Goal: Check status: Check status

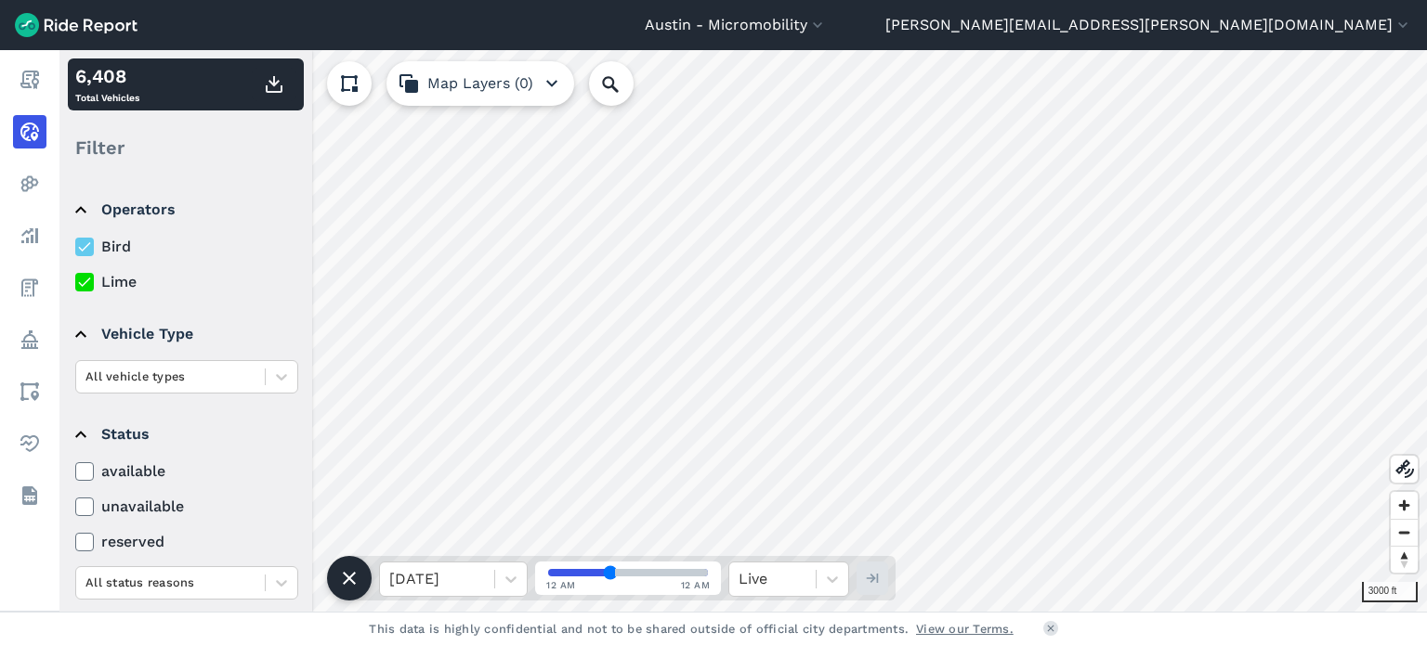
click at [82, 277] on icon at bounding box center [84, 282] width 17 height 19
click at [75, 277] on input "Lime" at bounding box center [75, 277] width 0 height 12
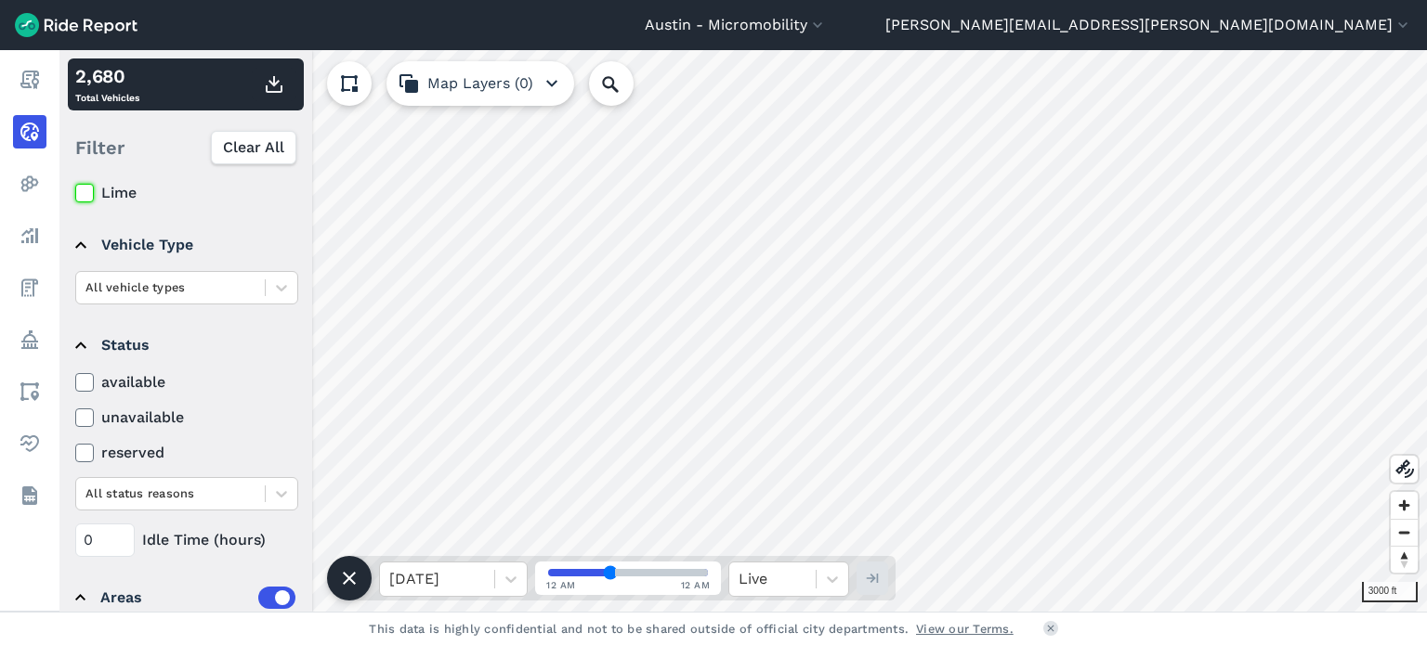
scroll to position [93, 0]
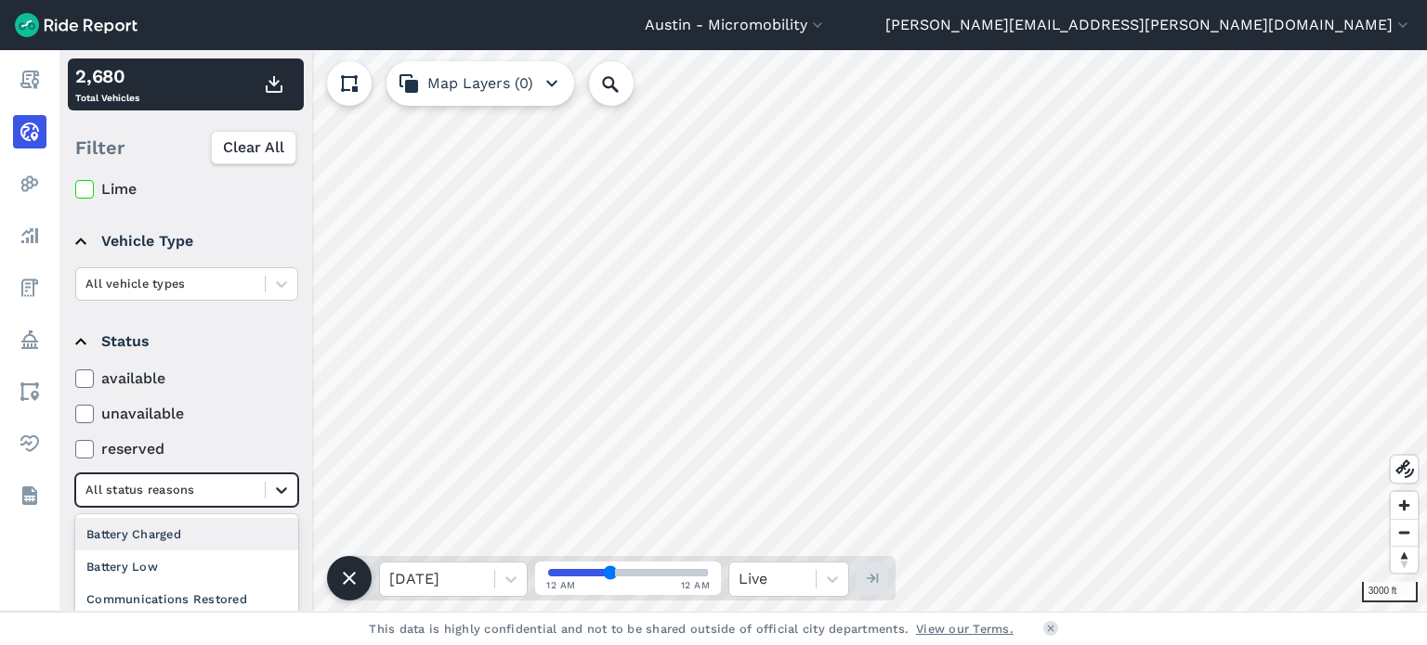
click at [290, 488] on icon at bounding box center [281, 490] width 19 height 19
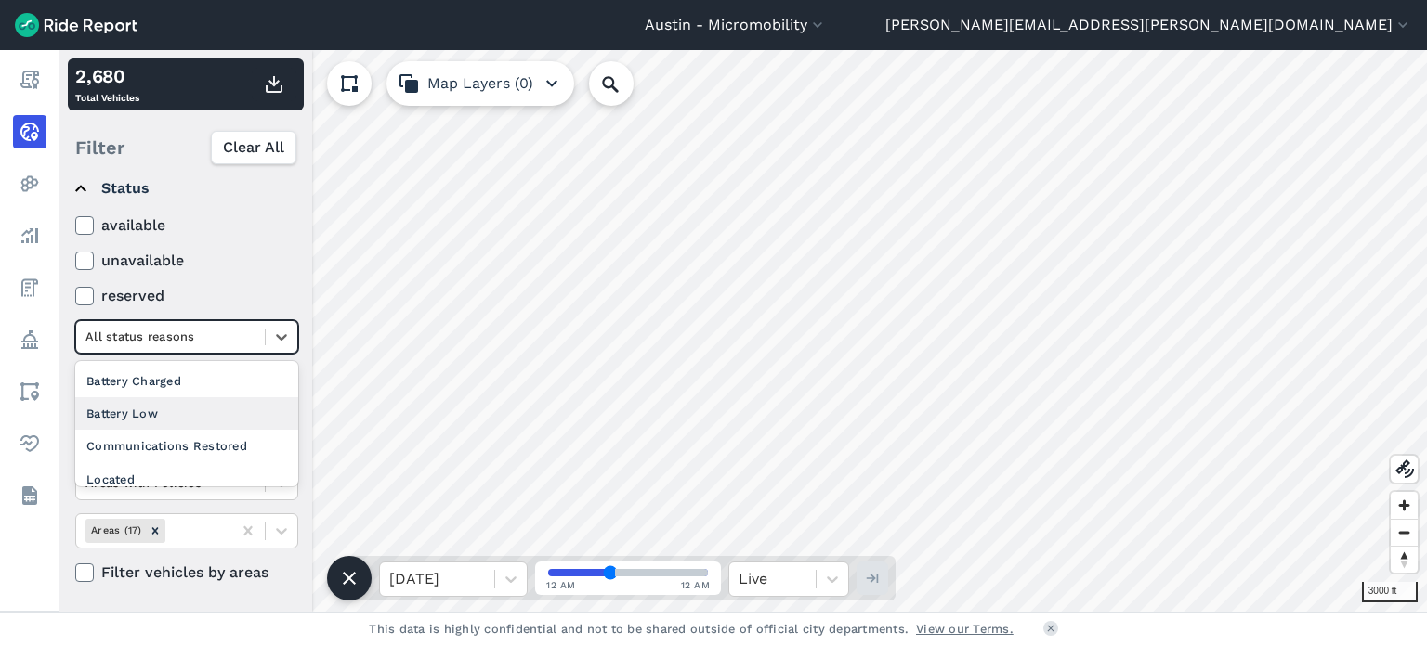
scroll to position [175, 0]
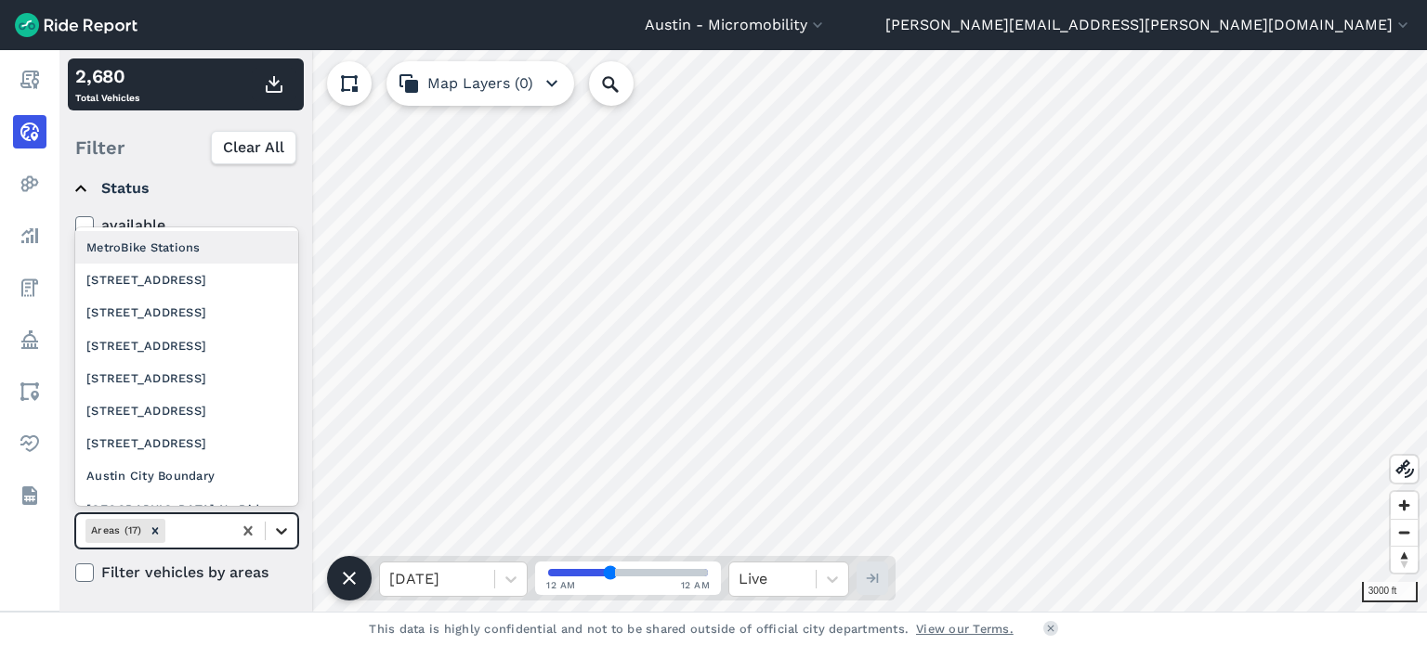
click at [288, 536] on icon at bounding box center [281, 531] width 19 height 19
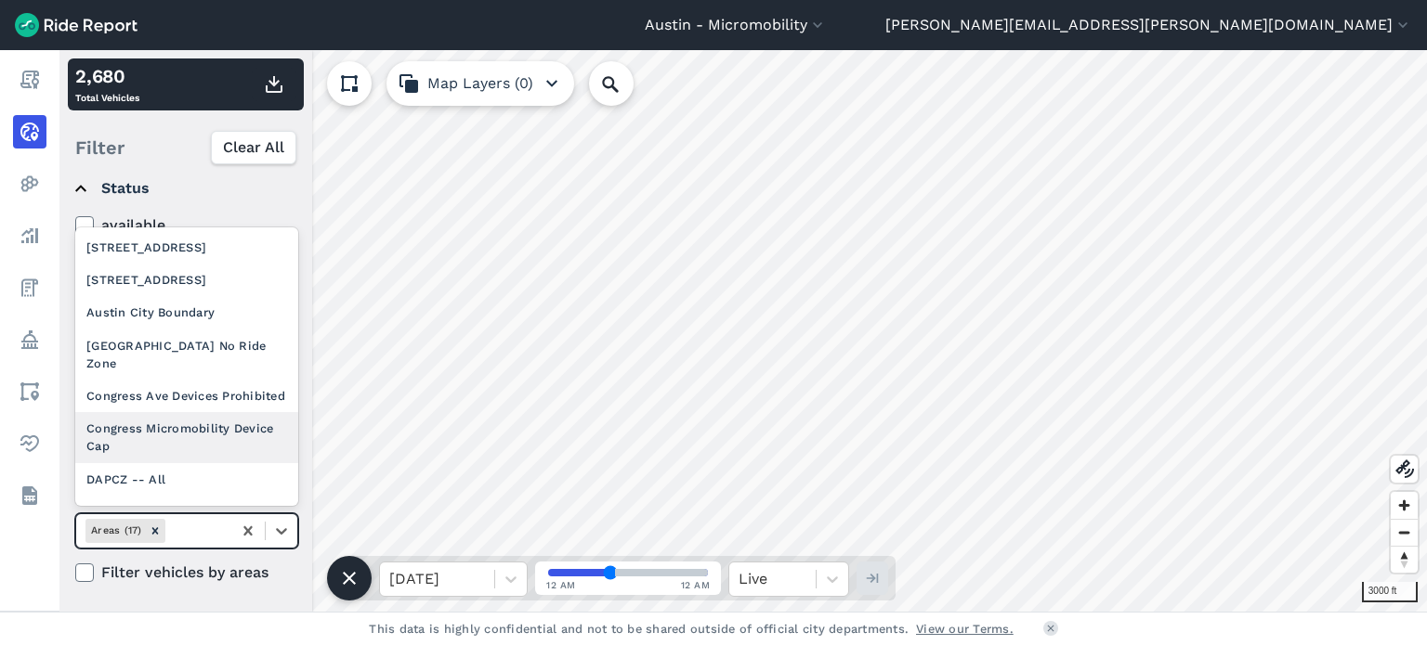
scroll to position [238, 0]
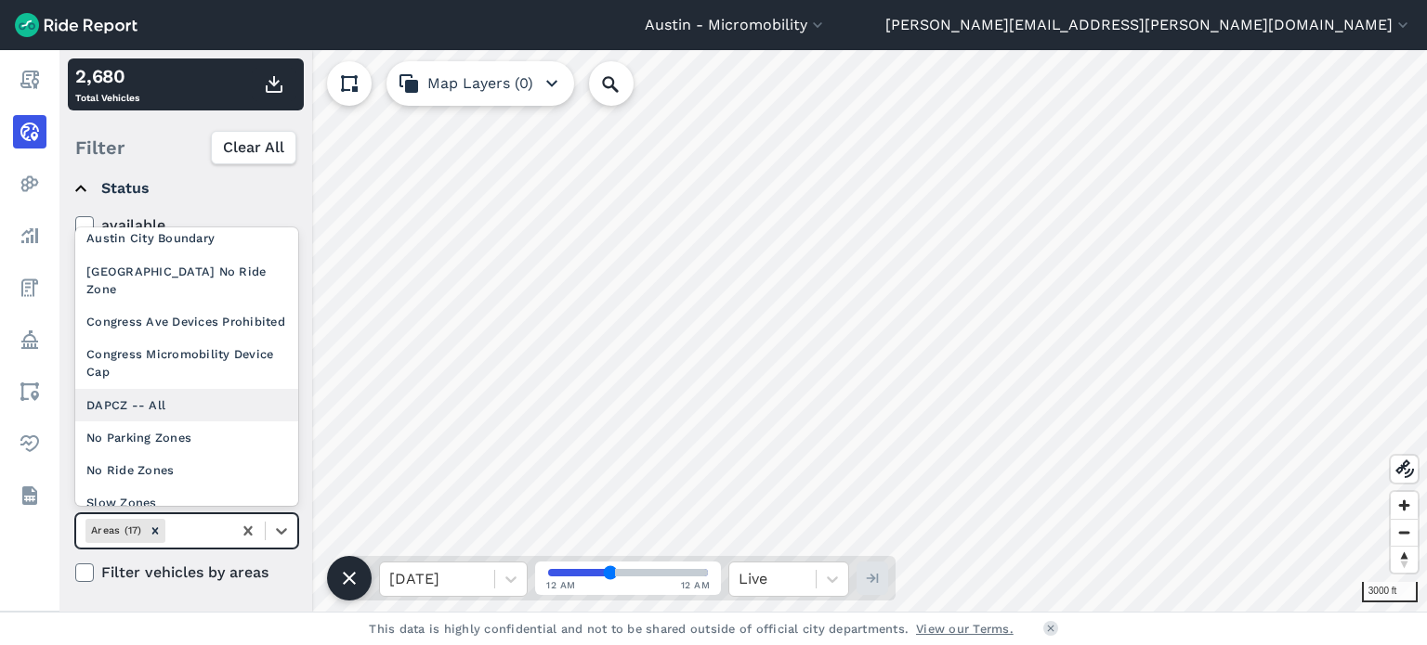
click at [164, 402] on div "DAPCZ -- All" at bounding box center [186, 405] width 223 height 33
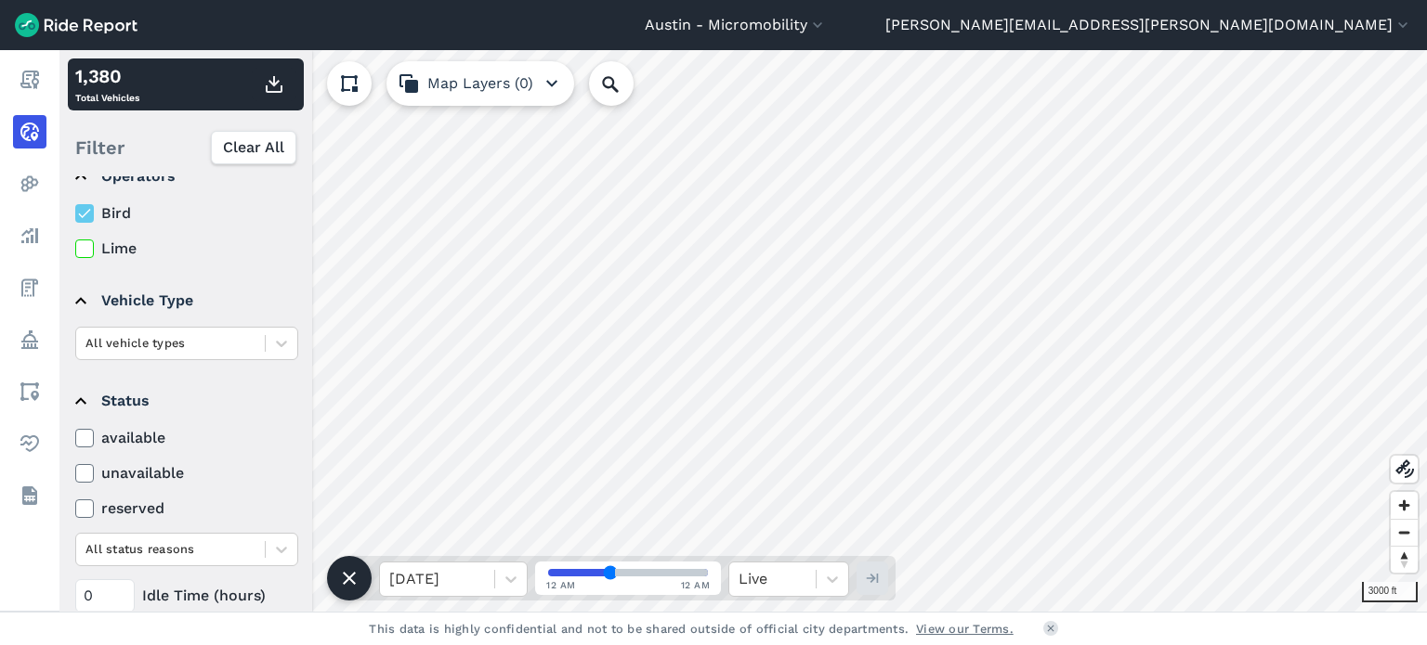
scroll to position [54, 0]
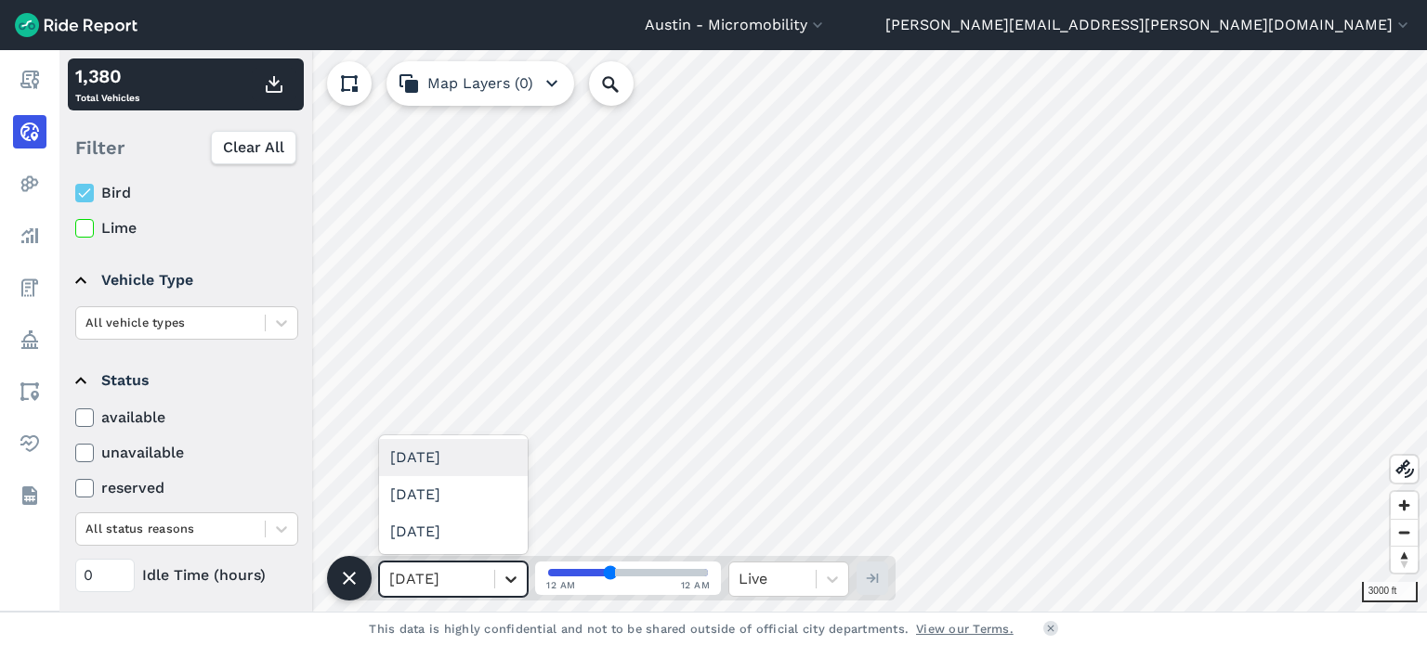
click at [516, 587] on icon at bounding box center [511, 579] width 19 height 19
click at [457, 457] on div "[DATE]" at bounding box center [453, 457] width 149 height 37
click at [505, 591] on div at bounding box center [511, 580] width 32 height 32
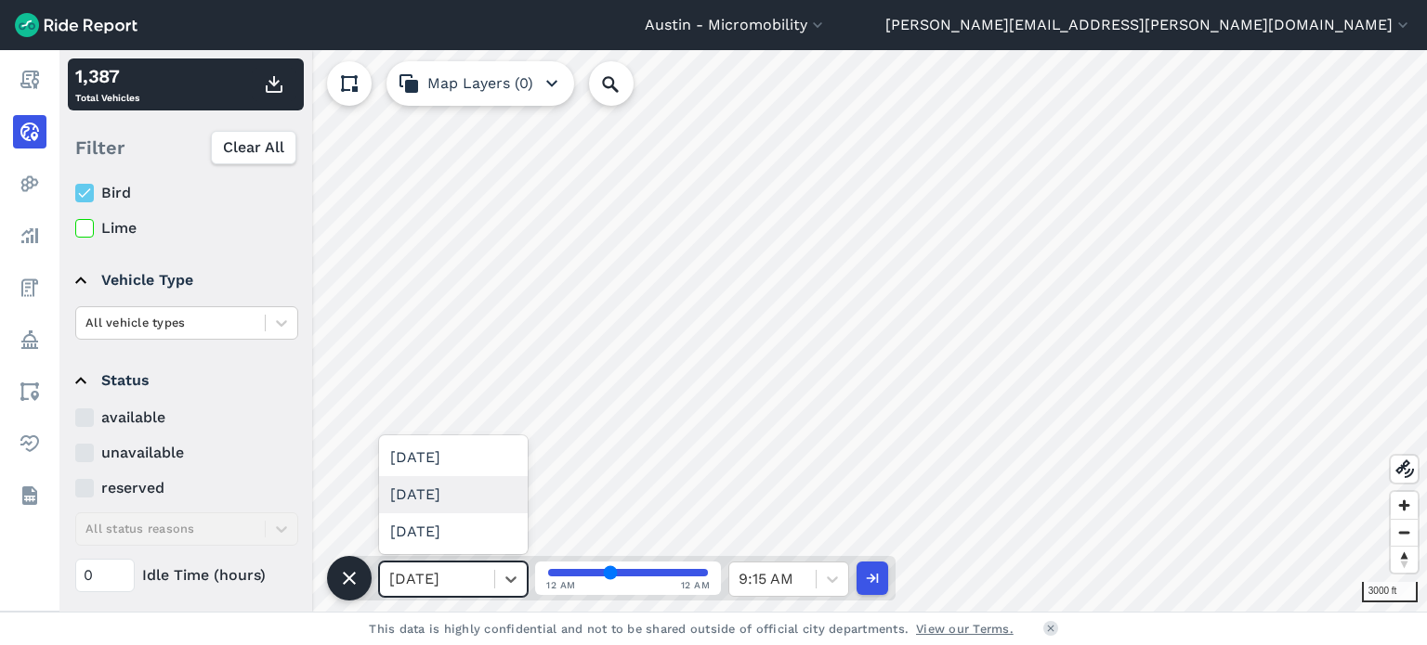
click at [481, 508] on div "[DATE]" at bounding box center [453, 494] width 149 height 37
click at [518, 582] on icon at bounding box center [511, 579] width 19 height 19
click at [463, 460] on div "[DATE]" at bounding box center [453, 457] width 149 height 37
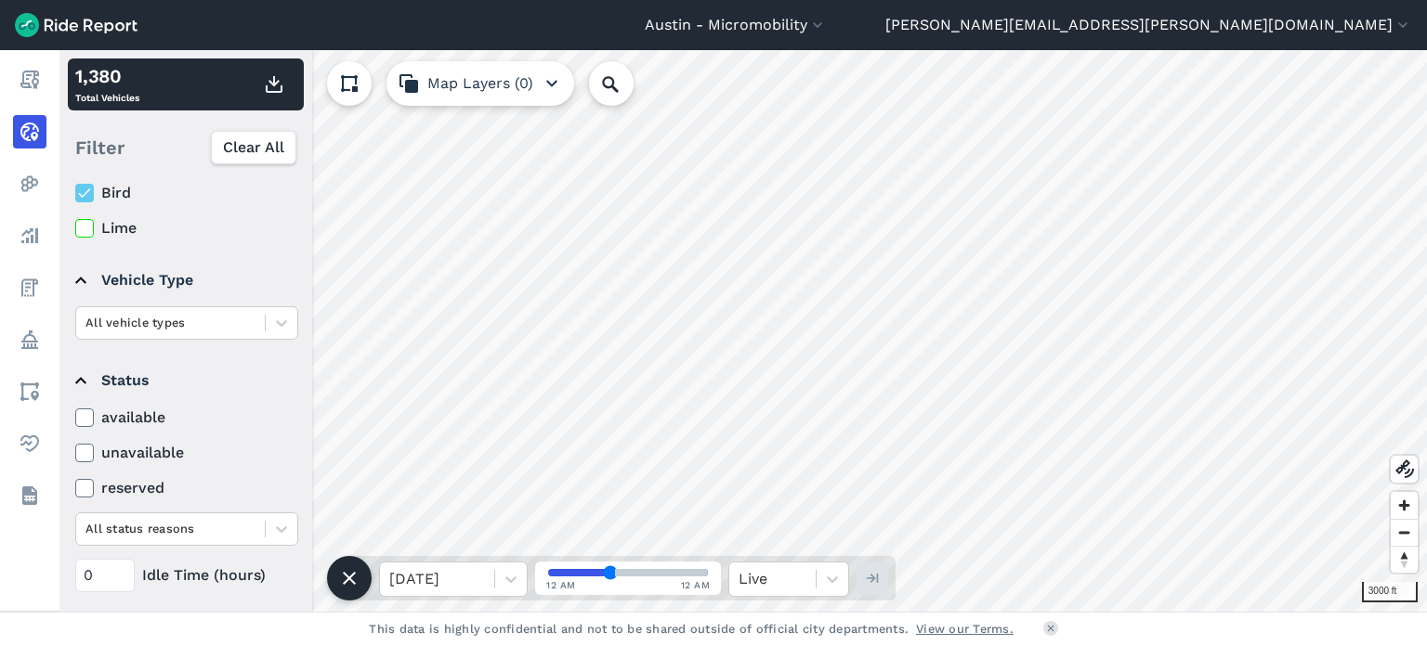
click at [89, 226] on use at bounding box center [84, 228] width 12 height 9
click at [75, 226] on input "Lime" at bounding box center [75, 223] width 0 height 12
click at [85, 186] on icon at bounding box center [84, 193] width 17 height 19
click at [75, 186] on input "Bird" at bounding box center [75, 188] width 0 height 12
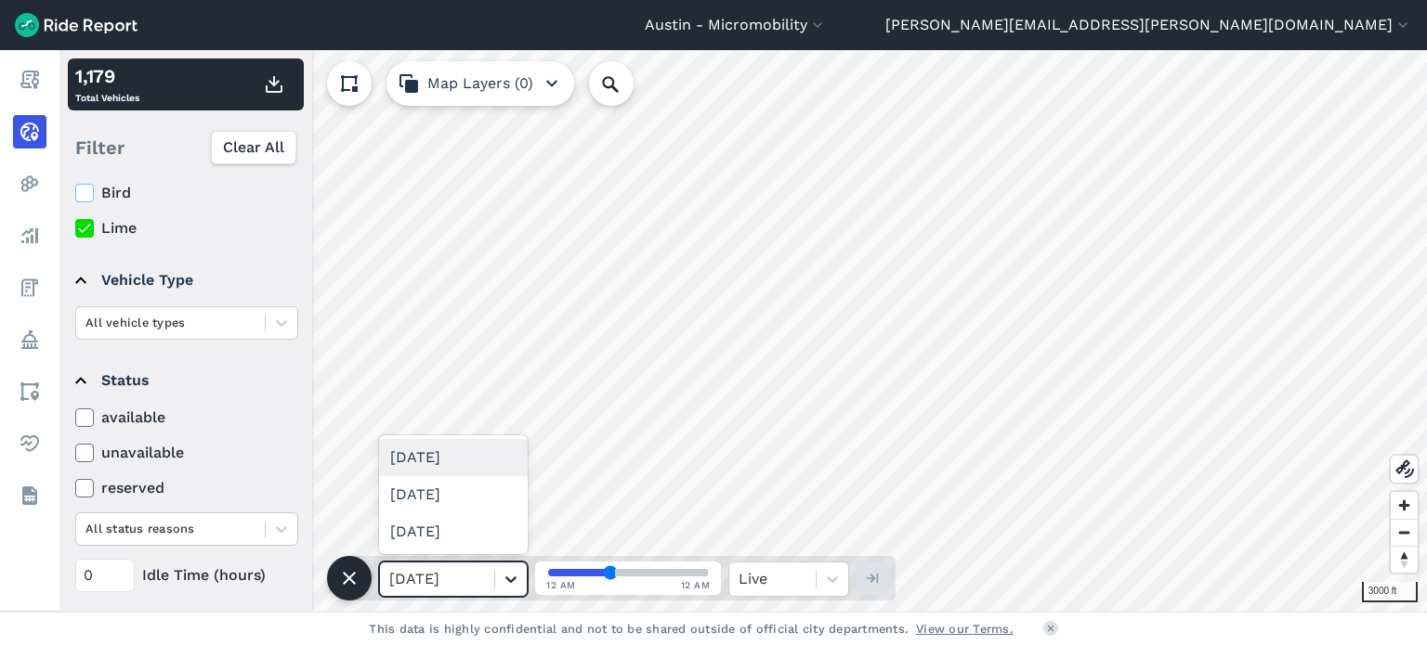
click at [510, 580] on icon at bounding box center [511, 579] width 19 height 19
click at [492, 508] on div "[DATE]" at bounding box center [453, 494] width 149 height 37
click at [522, 586] on div at bounding box center [511, 580] width 32 height 32
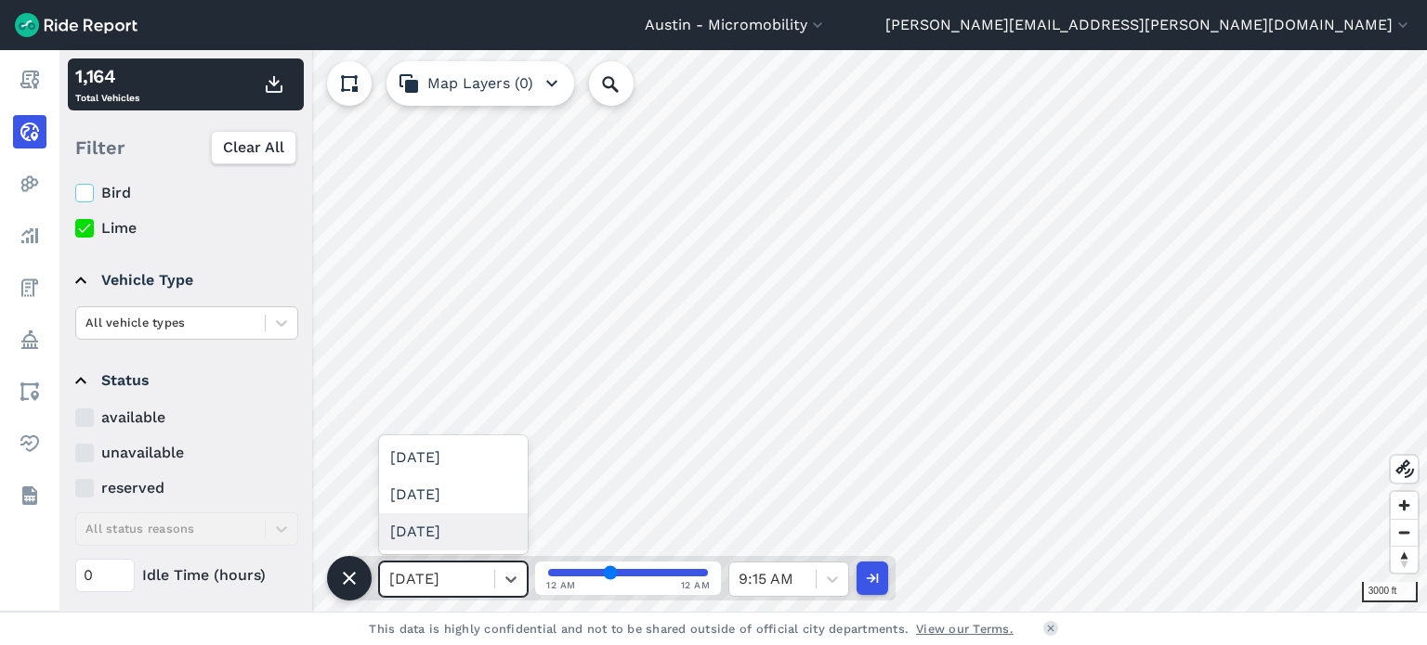
click at [457, 532] on div "[DATE]" at bounding box center [453, 532] width 149 height 37
click at [515, 582] on icon at bounding box center [511, 579] width 19 height 19
click at [480, 497] on div "[DATE]" at bounding box center [453, 494] width 149 height 37
click at [518, 571] on icon at bounding box center [511, 579] width 19 height 19
click at [471, 462] on div "[DATE]" at bounding box center [453, 457] width 149 height 37
